Goal: Information Seeking & Learning: Learn about a topic

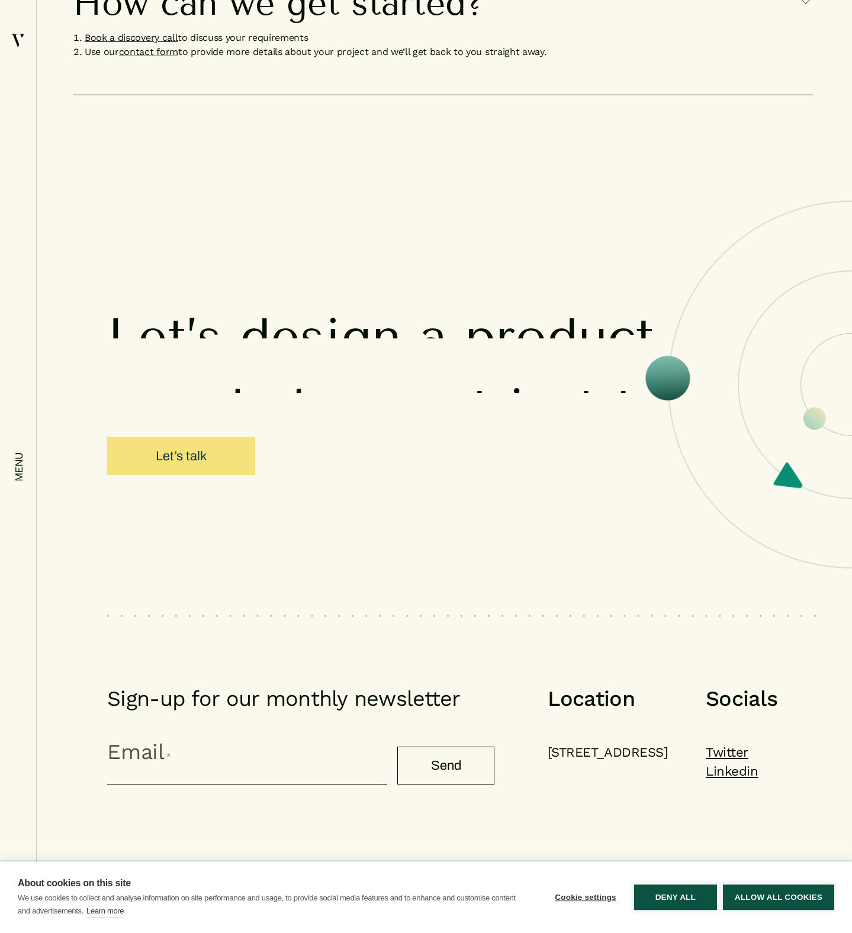
scroll to position [11445, 0]
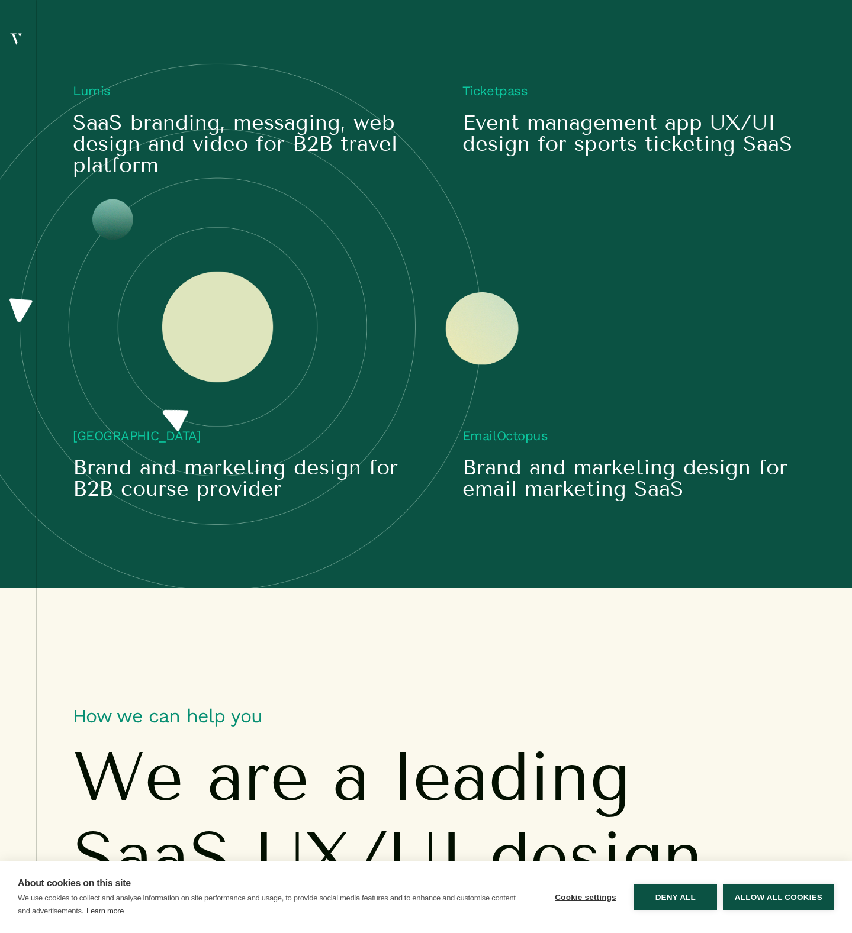
click at [18, 465] on em "menu" at bounding box center [19, 467] width 12 height 30
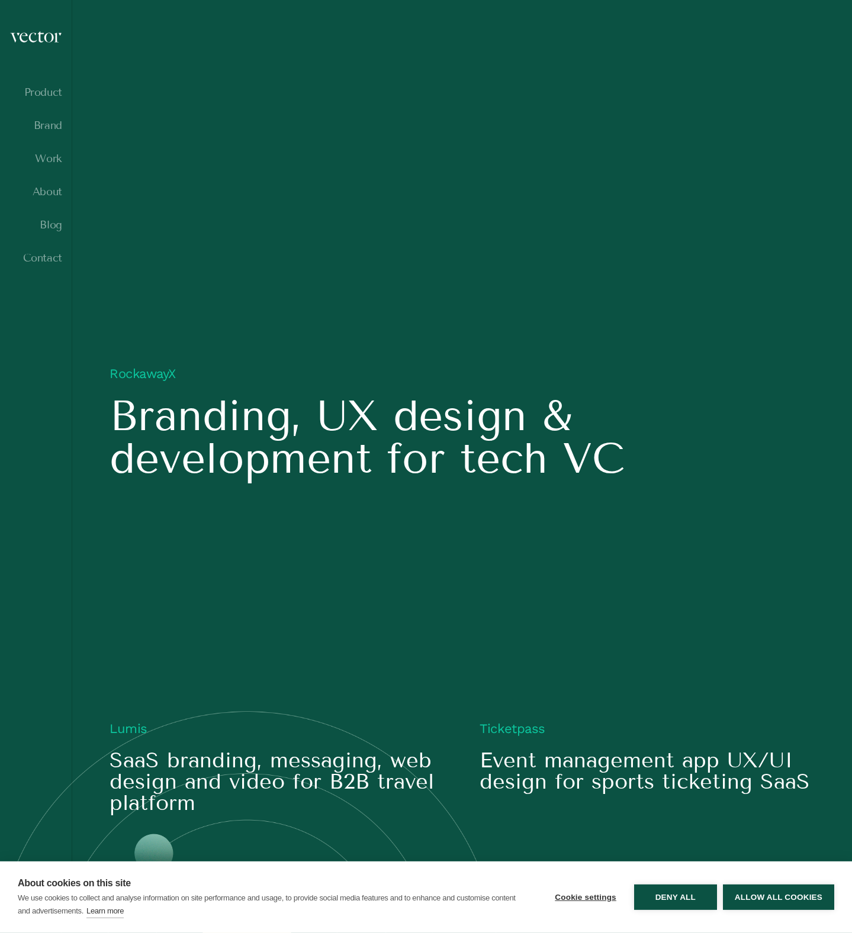
scroll to position [0, 0]
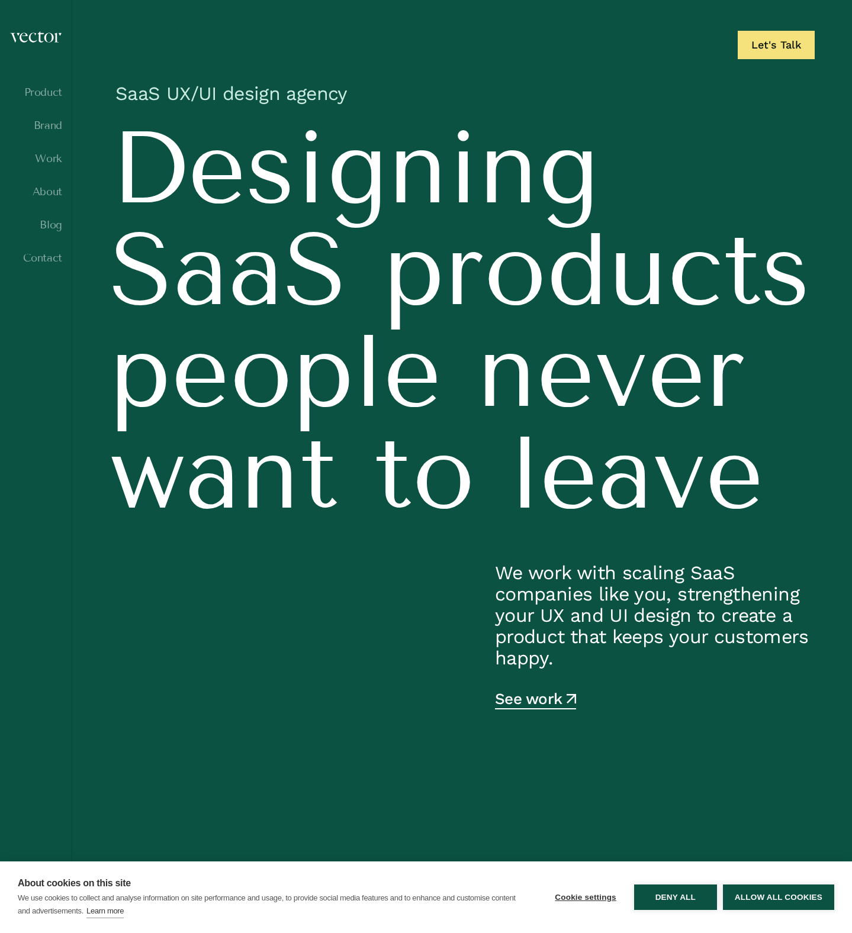
click at [52, 201] on ul "Product Brand Work About Blog Contact" at bounding box center [35, 185] width 53 height 199
click at [53, 198] on link "About" at bounding box center [35, 192] width 53 height 12
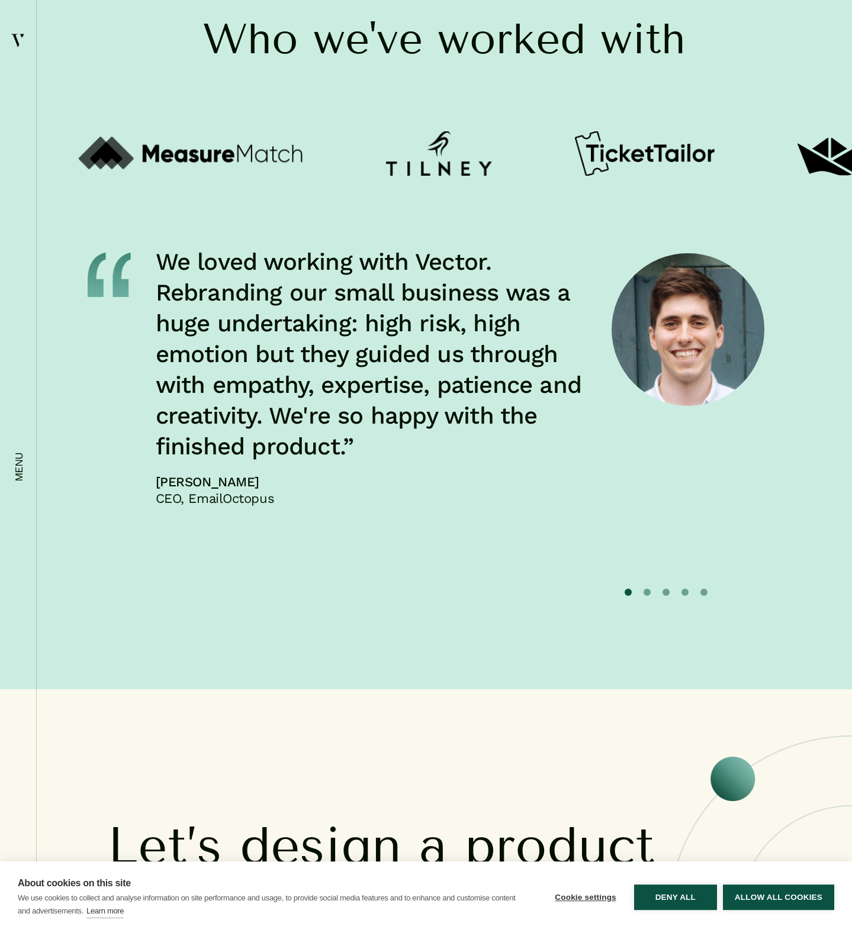
scroll to position [4015, 0]
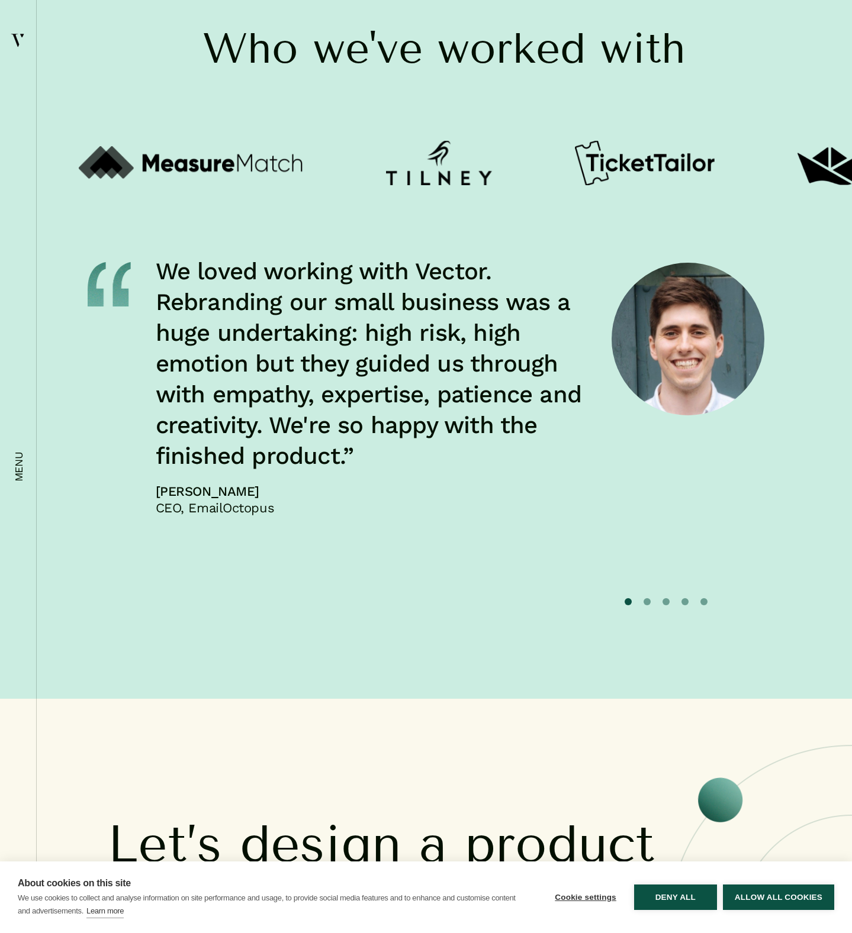
click at [648, 606] on button "2" at bounding box center [646, 601] width 7 height 7
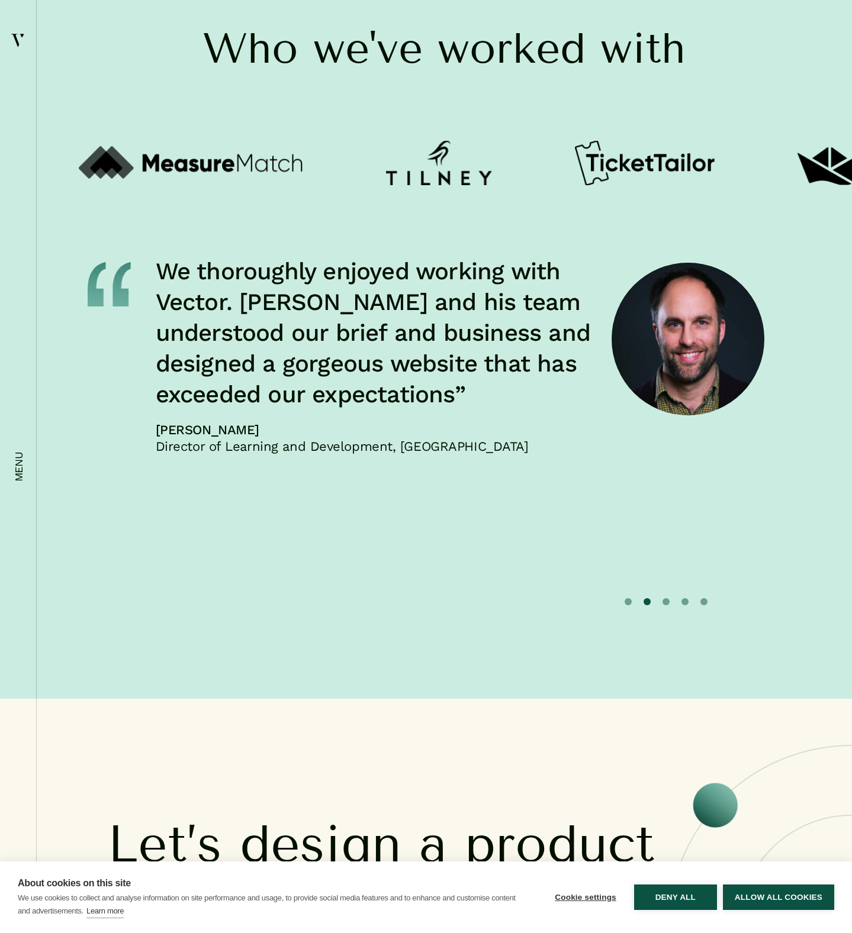
click at [666, 606] on button "3" at bounding box center [665, 601] width 7 height 7
click at [682, 606] on button "4" at bounding box center [684, 601] width 7 height 7
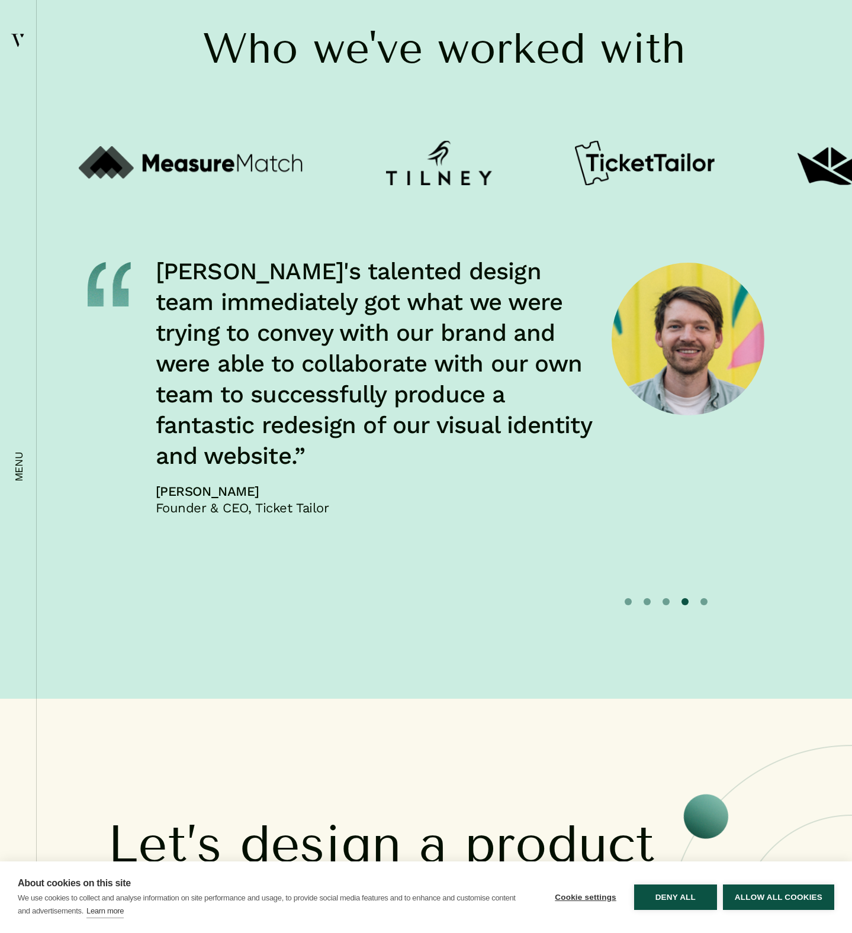
click at [706, 606] on button "5" at bounding box center [703, 601] width 7 height 7
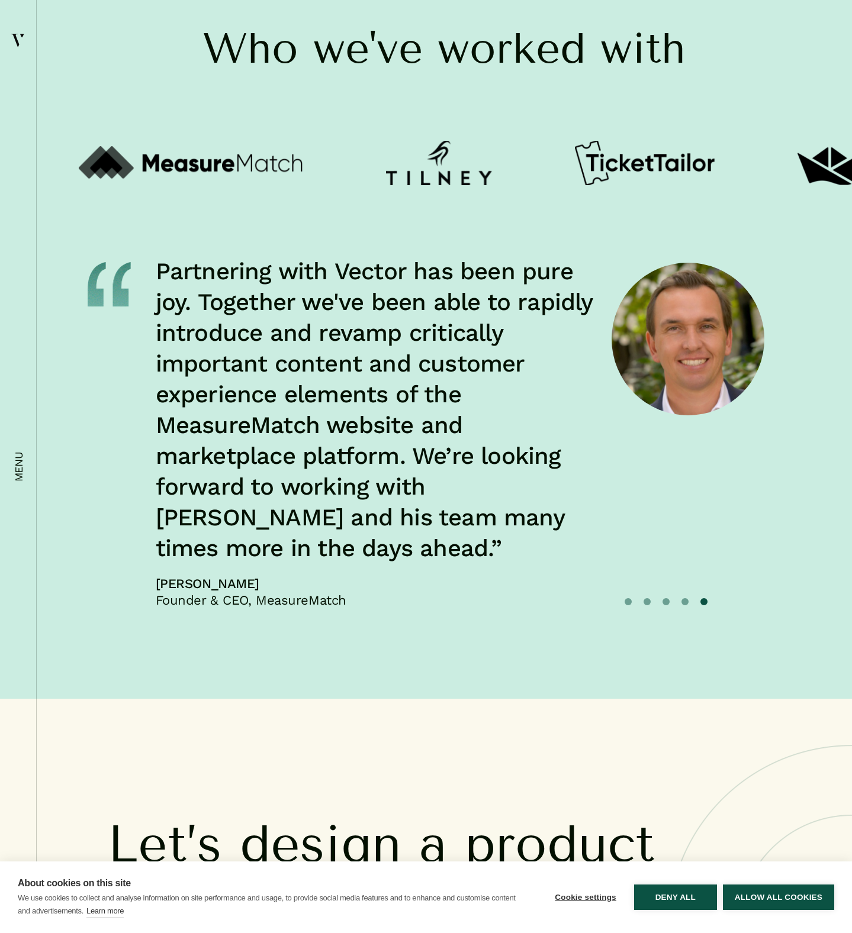
click at [555, 560] on p "Partnering with Vector has been pure joy. Together we've been able to rapidly i…" at bounding box center [377, 410] width 442 height 308
